Goal: Find specific page/section

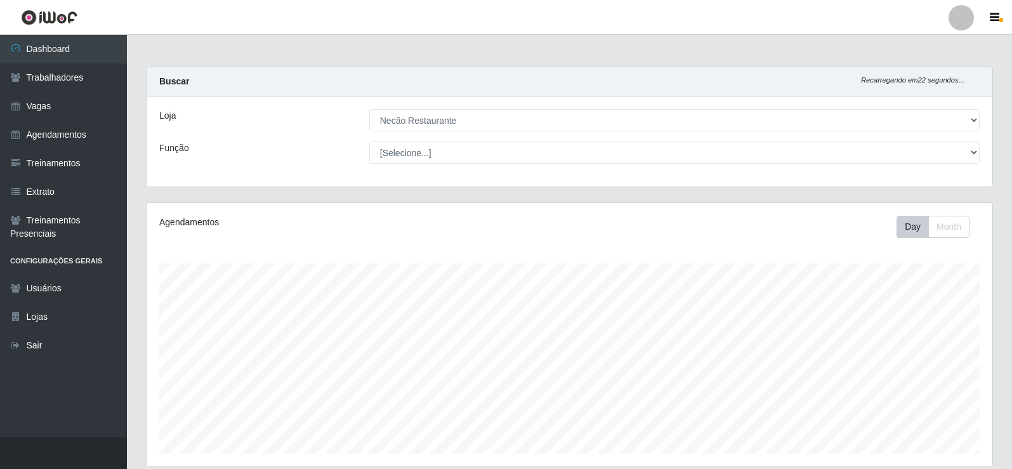
select select "334"
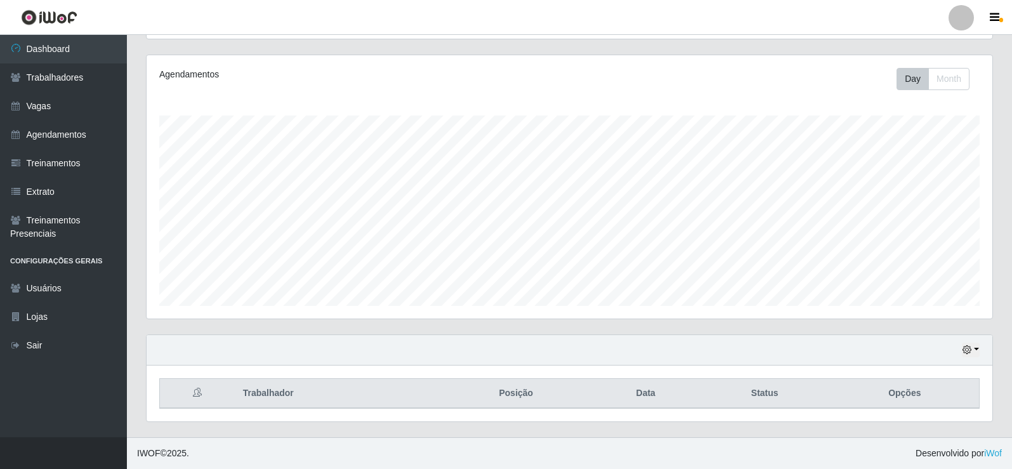
scroll to position [263, 846]
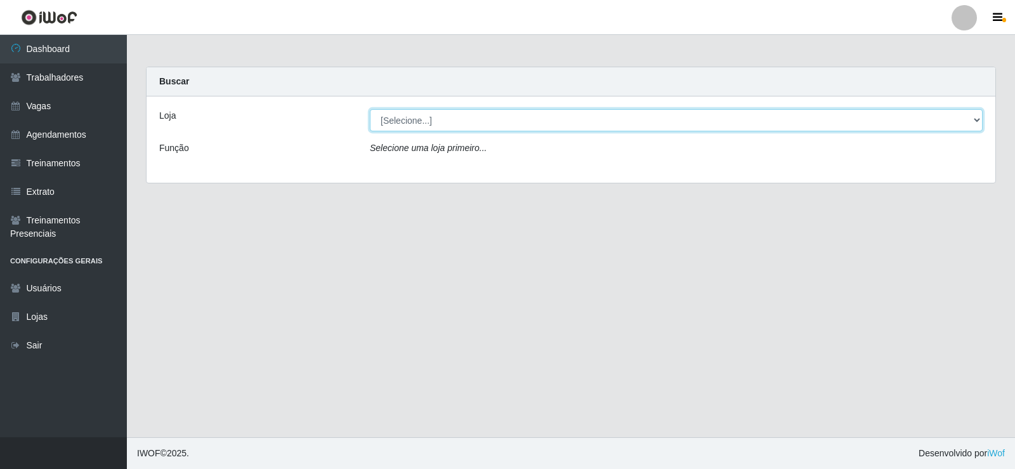
click at [399, 121] on select "[Selecione...] Necão Restaurante" at bounding box center [676, 120] width 613 height 22
select select "334"
click at [370, 109] on select "[Selecione...] Necão Restaurante" at bounding box center [676, 120] width 613 height 22
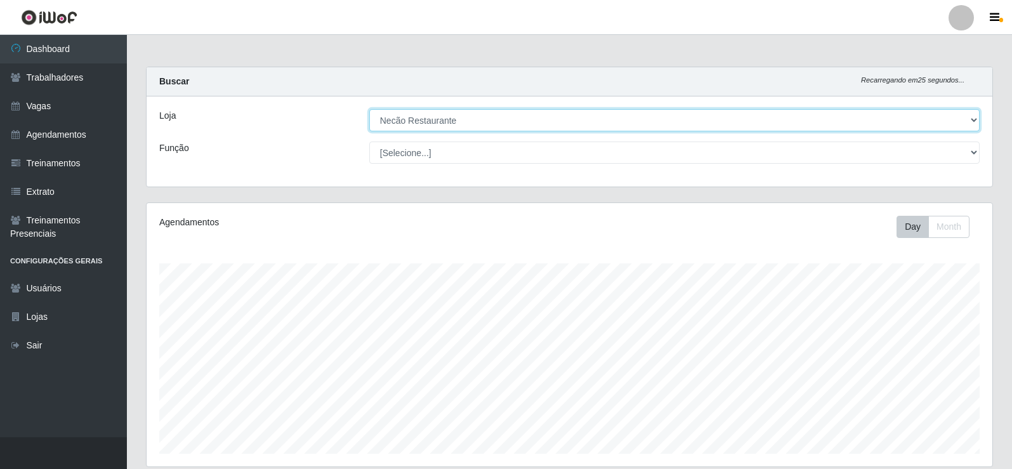
scroll to position [148, 0]
